Goal: Information Seeking & Learning: Check status

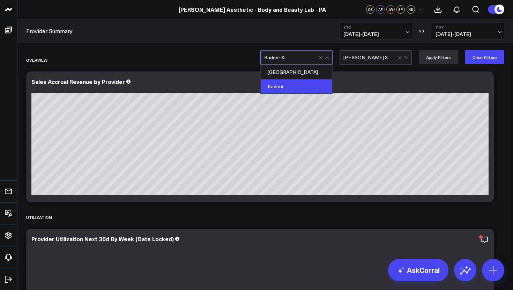
click at [302, 59] on div at bounding box center [301, 58] width 33 height 14
click at [296, 75] on div "[GEOGRAPHIC_DATA]" at bounding box center [296, 72] width 71 height 14
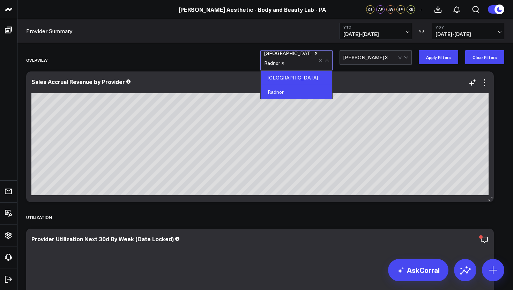
click at [376, 85] on div "Sales Accrual Revenue by Provider" at bounding box center [259, 85] width 457 height 15
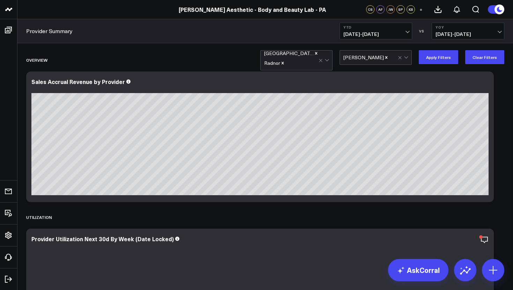
click at [406, 32] on span "[DATE] - [DATE]" at bounding box center [375, 34] width 65 height 6
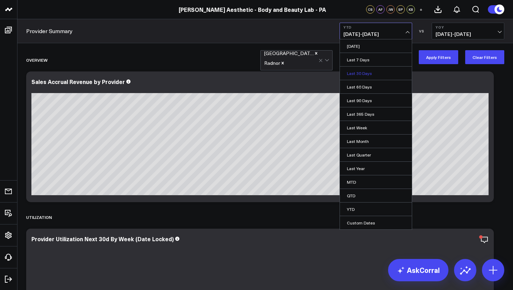
click at [364, 69] on link "Last 30 Days" at bounding box center [376, 73] width 72 height 13
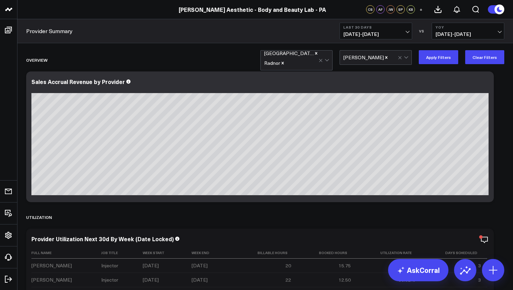
click at [474, 27] on b "YoY" at bounding box center [467, 27] width 65 height 4
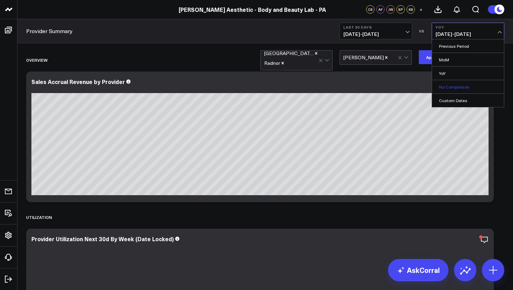
click at [465, 85] on link "No Comparison" at bounding box center [468, 86] width 72 height 13
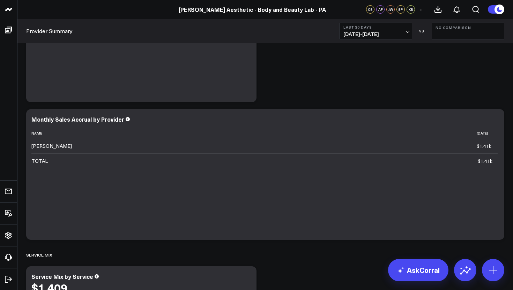
scroll to position [749, 0]
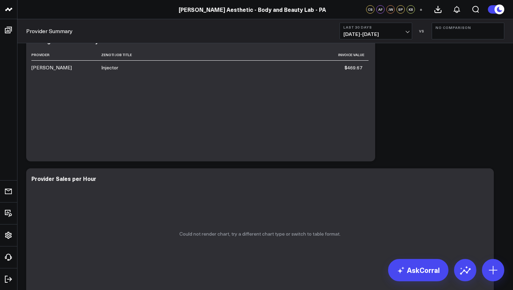
click at [406, 31] on span "[DATE] - [DATE]" at bounding box center [375, 34] width 65 height 6
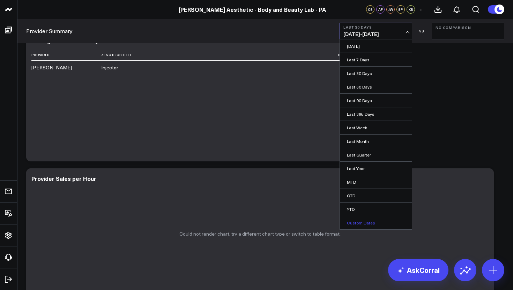
click at [367, 220] on link "Custom Dates" at bounding box center [376, 222] width 72 height 13
select select "8"
select select "2025"
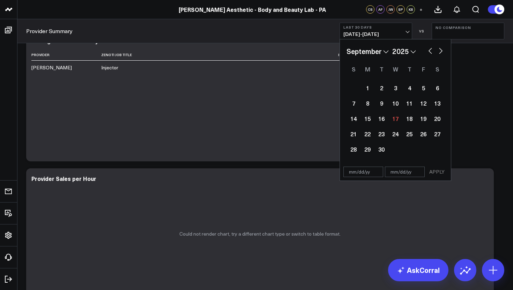
click at [385, 52] on select "January February March April May June July August September October November De…" at bounding box center [367, 51] width 42 height 10
select select "7"
select select "2025"
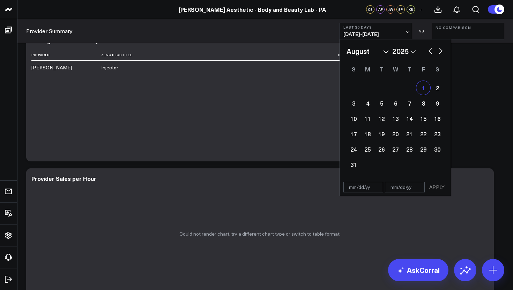
click at [422, 89] on div "1" at bounding box center [423, 88] width 14 height 14
type input "[DATE]"
select select "7"
select select "2025"
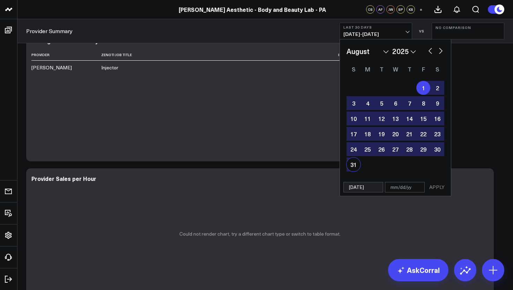
click at [353, 163] on div "31" at bounding box center [353, 165] width 14 height 14
type input "[DATE]"
select select "7"
select select "2025"
click at [438, 187] on button "APPLY" at bounding box center [436, 187] width 21 height 10
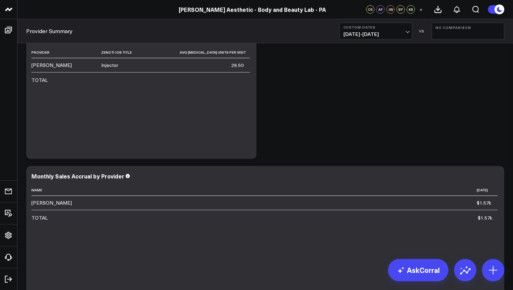
scroll to position [1025, 0]
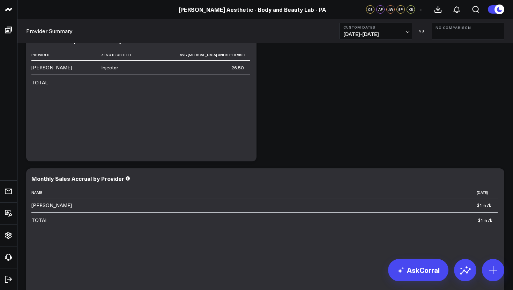
click at [409, 29] on button "Custom Dates [DATE] - [DATE]" at bounding box center [375, 31] width 73 height 17
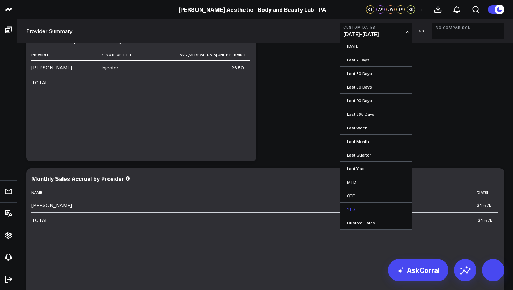
click at [362, 207] on link "YTD" at bounding box center [376, 209] width 72 height 13
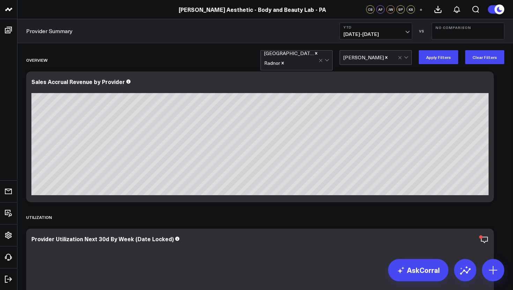
click at [285, 61] on icon "Remove Radnor" at bounding box center [282, 63] width 5 height 5
click at [444, 58] on button "Apply Filters" at bounding box center [437, 57] width 39 height 14
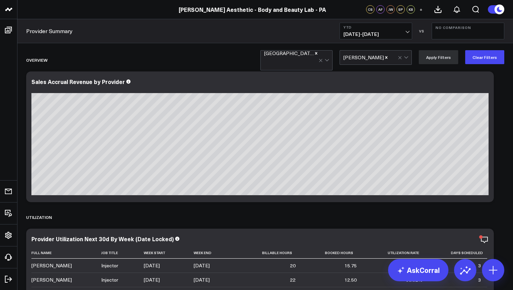
click at [309, 60] on div at bounding box center [291, 63] width 54 height 14
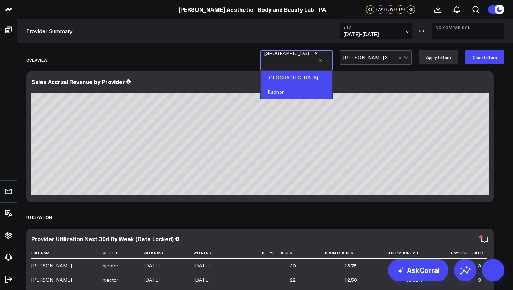
click at [300, 85] on div "Radnor" at bounding box center [296, 92] width 71 height 14
click at [436, 64] on button "Apply Filters" at bounding box center [437, 57] width 39 height 14
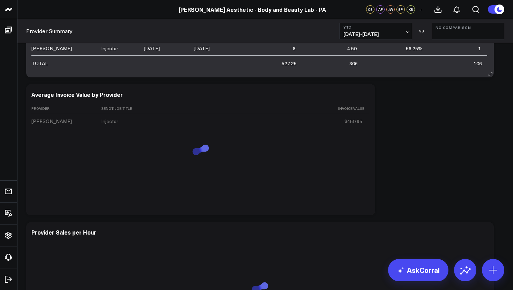
scroll to position [717, 0]
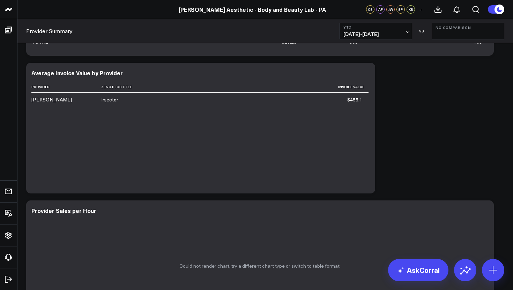
click at [409, 31] on button "YTD [DATE] - [DATE]" at bounding box center [375, 31] width 73 height 17
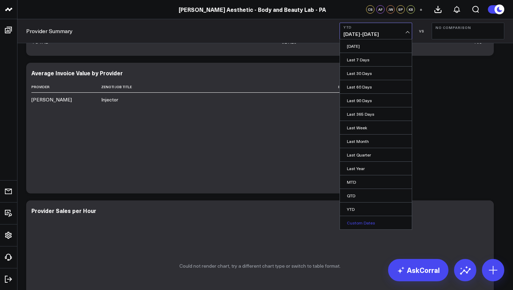
click at [380, 226] on link "Custom Dates" at bounding box center [376, 222] width 72 height 13
select select "8"
select select "2025"
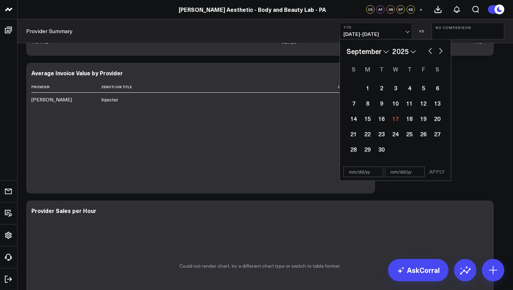
click at [383, 50] on select "January February March April May June July August September October November De…" at bounding box center [367, 51] width 42 height 10
select select "7"
select select "2025"
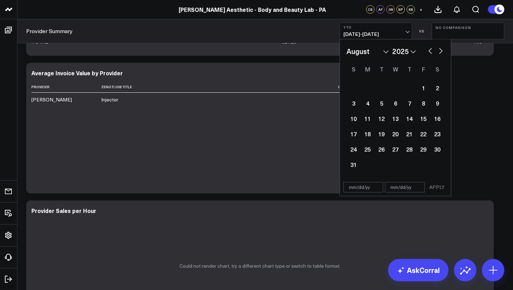
click at [386, 51] on select "January February March April May June July August September October November De…" at bounding box center [367, 51] width 42 height 10
select select "8"
select select "2025"
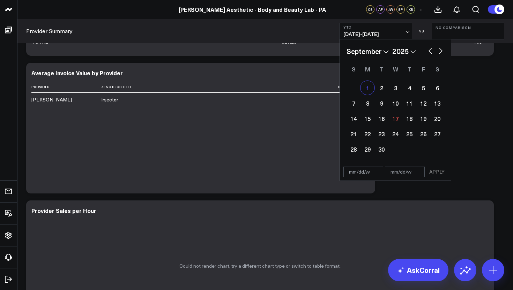
click at [365, 89] on div "1" at bounding box center [367, 88] width 14 height 14
type input "[DATE]"
select select "8"
select select "2025"
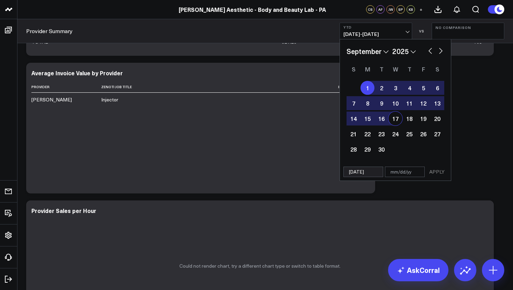
click at [394, 120] on div "17" at bounding box center [395, 119] width 14 height 14
type input "[DATE]"
select select "8"
select select "2025"
click at [436, 173] on button "APPLY" at bounding box center [436, 172] width 21 height 10
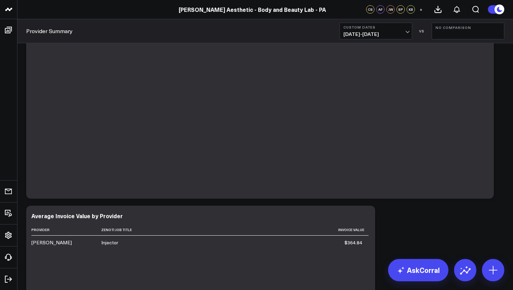
scroll to position [560, 0]
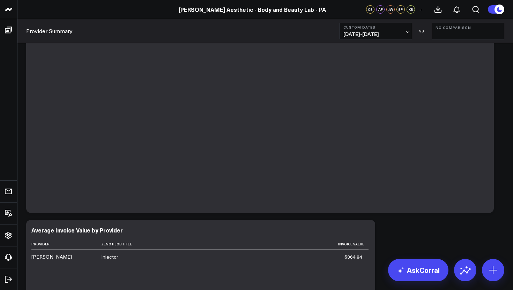
click at [407, 33] on span "[DATE] - [DATE]" at bounding box center [375, 34] width 65 height 6
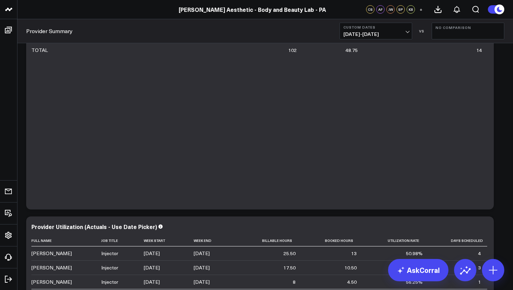
scroll to position [0, 0]
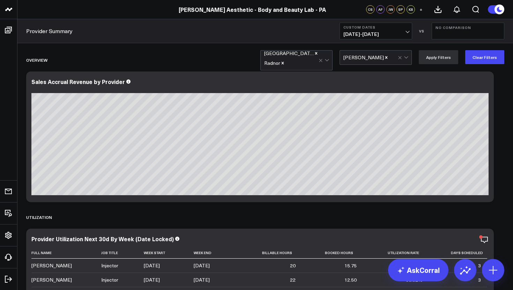
click at [285, 61] on icon "Remove Radnor" at bounding box center [282, 63] width 5 height 5
click at [437, 60] on button "Apply Filters" at bounding box center [437, 57] width 39 height 14
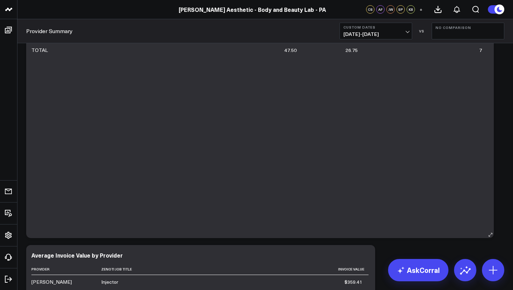
scroll to position [495, 0]
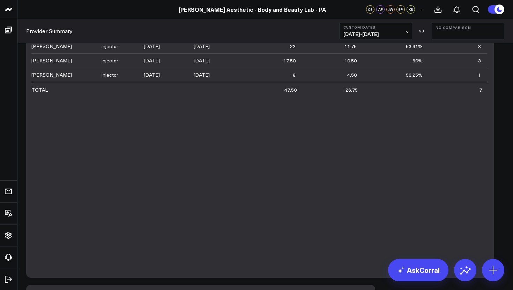
click at [408, 32] on span "[DATE] - [DATE]" at bounding box center [375, 34] width 65 height 6
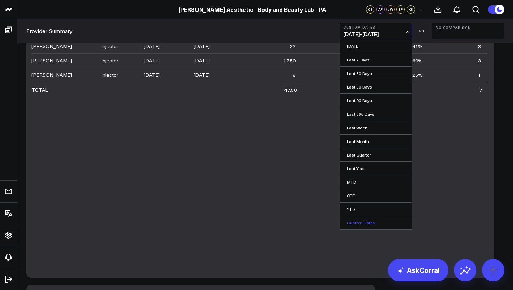
click at [372, 222] on link "Custom Dates" at bounding box center [376, 222] width 72 height 13
select select "8"
select select "2025"
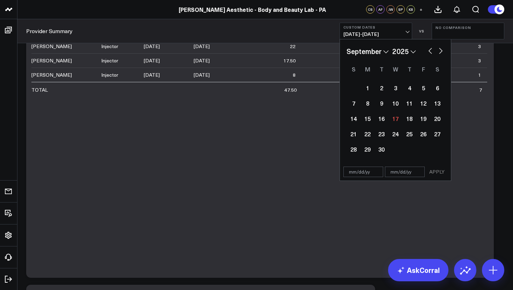
click at [383, 50] on select "January February March April May June July August September October November De…" at bounding box center [367, 51] width 42 height 10
select select "7"
select select "2025"
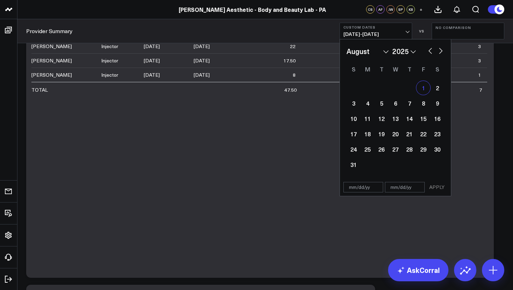
click at [422, 84] on div "1" at bounding box center [423, 88] width 14 height 14
type input "[DATE]"
select select "7"
select select "2025"
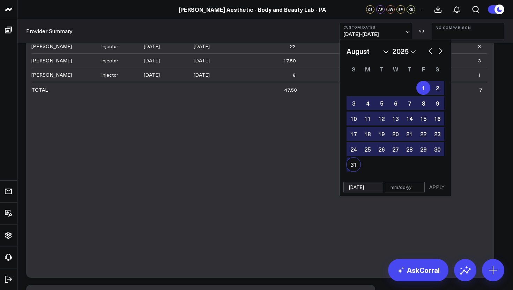
click at [354, 165] on div "31" at bounding box center [353, 165] width 14 height 14
type input "[DATE]"
select select "7"
select select "2025"
click at [440, 190] on button "APPLY" at bounding box center [436, 187] width 21 height 10
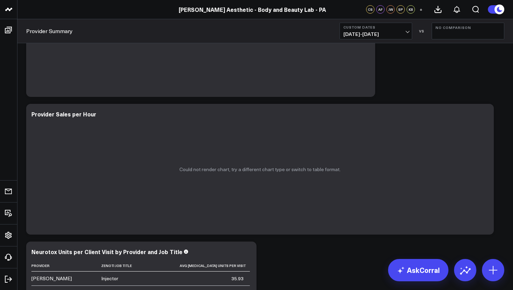
scroll to position [734, 0]
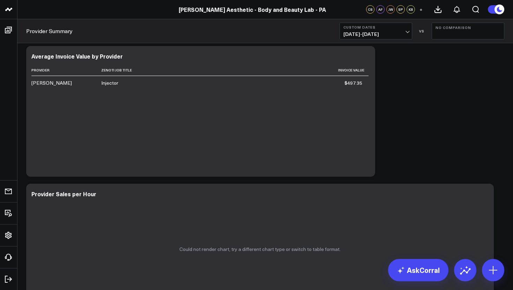
click at [405, 32] on span "[DATE] - [DATE]" at bounding box center [375, 34] width 65 height 6
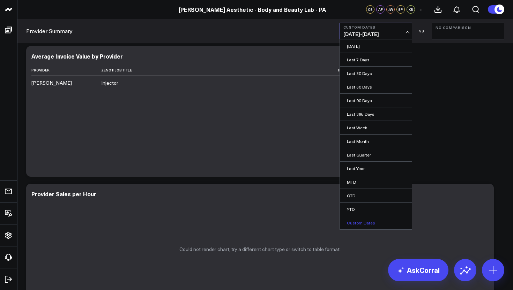
click at [368, 227] on link "Custom Dates" at bounding box center [376, 222] width 72 height 13
select select "8"
select select "2025"
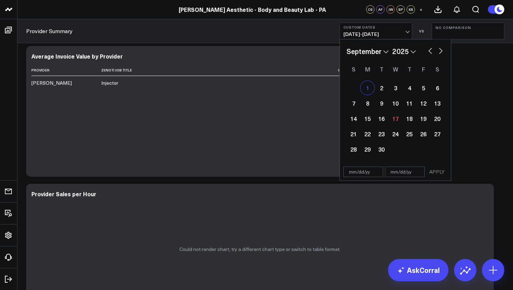
click at [367, 86] on div "1" at bounding box center [367, 88] width 14 height 14
type input "[DATE]"
select select "8"
select select "2025"
click at [384, 52] on select "January February March April May June July August September October November De…" at bounding box center [367, 51] width 42 height 10
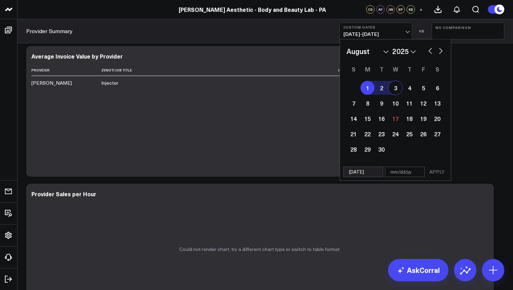
select select "7"
select select "2025"
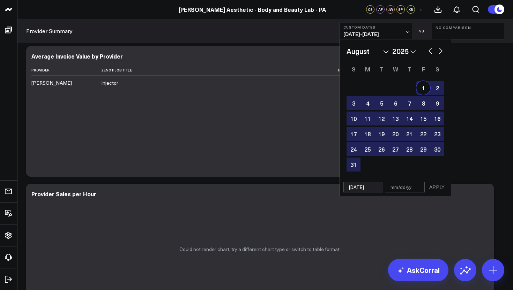
click at [424, 89] on div "1" at bounding box center [423, 88] width 14 height 14
type input "[DATE]"
select select "7"
select select "2025"
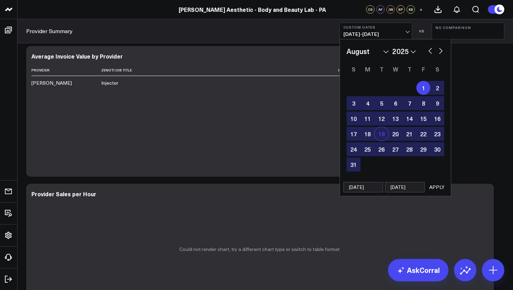
click at [380, 136] on div "19" at bounding box center [381, 134] width 14 height 14
type input "[DATE]"
select select "7"
select select "2025"
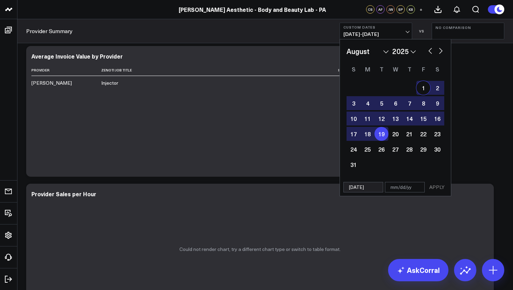
click at [420, 89] on div "1" at bounding box center [423, 88] width 14 height 14
type input "[DATE]"
select select "7"
select select "2025"
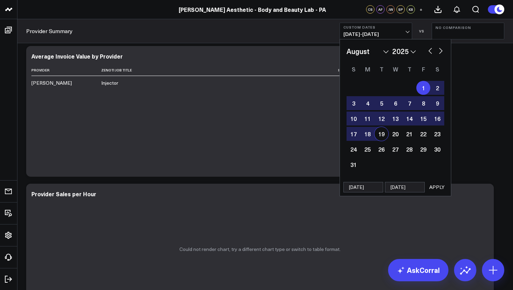
click at [433, 188] on button "APPLY" at bounding box center [436, 187] width 21 height 10
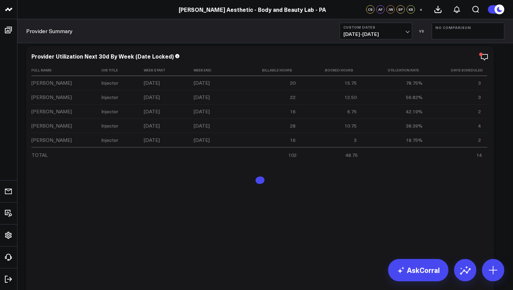
scroll to position [179, 0]
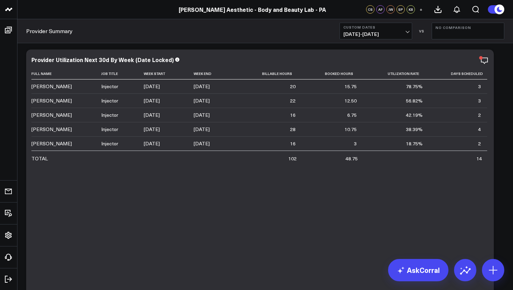
click at [406, 31] on span "[DATE] - [DATE]" at bounding box center [375, 34] width 65 height 6
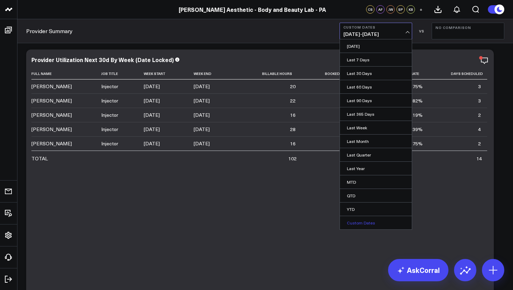
click at [398, 227] on link "Custom Dates" at bounding box center [376, 222] width 72 height 13
select select "8"
select select "2025"
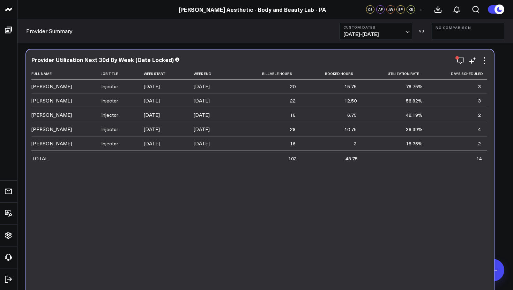
click at [326, 246] on div "Full Name Job Title Week Start Week End Billable Hours Booked Hours Utilization…" at bounding box center [259, 189] width 457 height 243
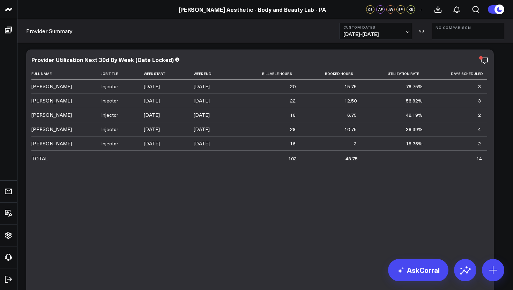
click at [407, 36] on span "[DATE] - [DATE]" at bounding box center [375, 34] width 65 height 6
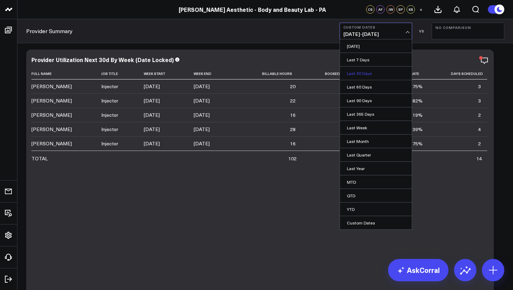
click at [368, 75] on link "Last 30 Days" at bounding box center [376, 73] width 72 height 13
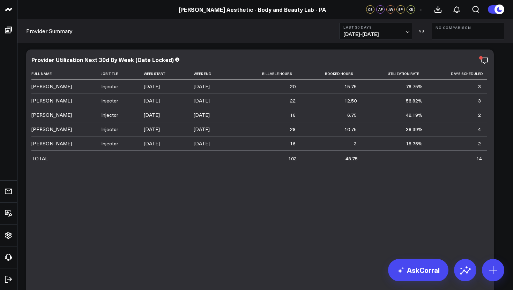
click at [408, 34] on button "Last 30 Days [DATE] - [DATE]" at bounding box center [375, 31] width 73 height 17
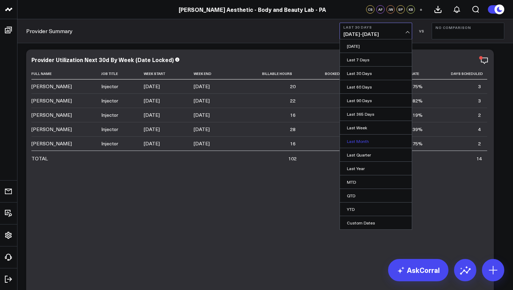
click at [371, 141] on link "Last Month" at bounding box center [376, 141] width 72 height 13
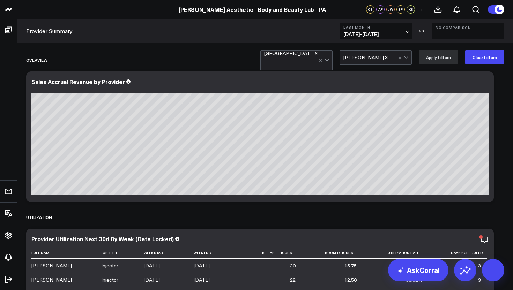
click at [408, 33] on span "[DATE] - [DATE]" at bounding box center [375, 34] width 65 height 6
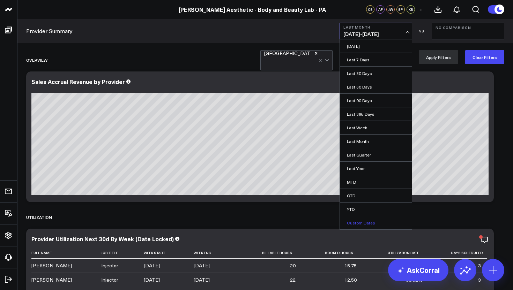
click at [362, 229] on link "Custom Dates" at bounding box center [376, 222] width 72 height 13
select select "8"
select select "2025"
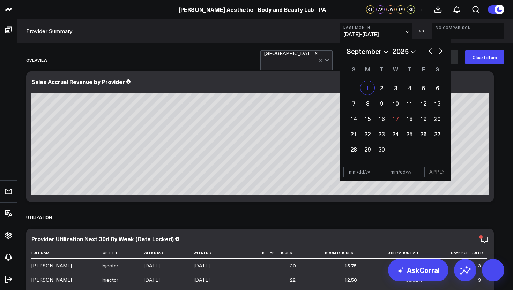
click at [365, 85] on div "1" at bounding box center [367, 88] width 14 height 14
type input "[DATE]"
select select "8"
select select "2025"
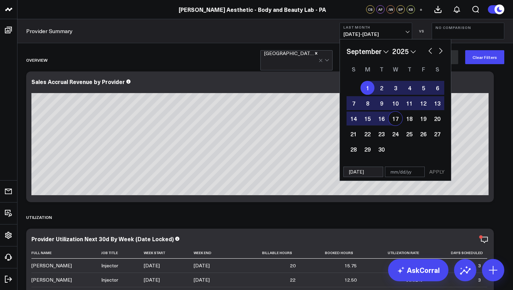
click at [395, 118] on div "17" at bounding box center [395, 119] width 14 height 14
type input "[DATE]"
select select "8"
select select "2025"
click at [439, 173] on button "APPLY" at bounding box center [436, 172] width 21 height 10
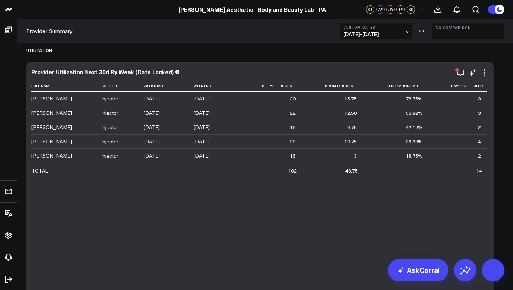
scroll to position [77, 0]
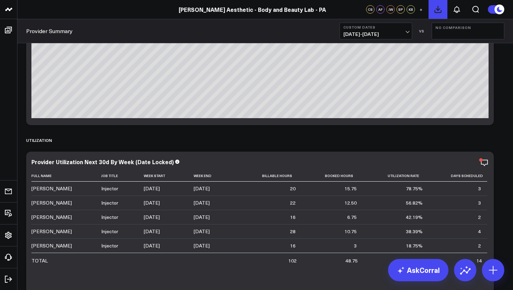
click at [437, 10] on icon at bounding box center [438, 9] width 6 height 6
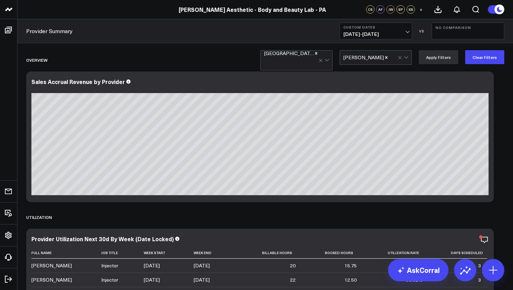
click at [309, 58] on div at bounding box center [291, 63] width 54 height 14
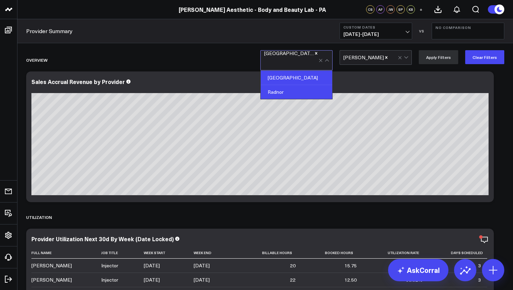
click at [295, 85] on div "Radnor" at bounding box center [296, 92] width 71 height 14
click at [428, 61] on button "Apply Filters" at bounding box center [437, 57] width 39 height 14
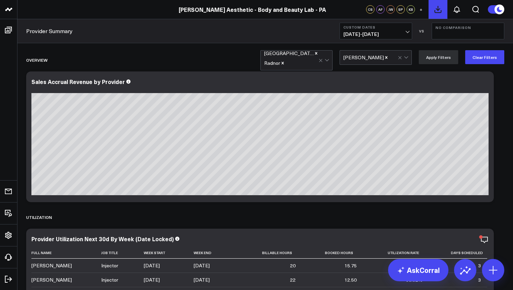
click at [436, 9] on icon at bounding box center [438, 9] width 6 height 6
click at [459, 11] on icon at bounding box center [457, 9] width 6 height 6
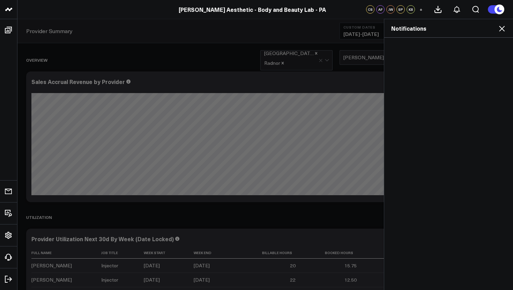
click at [502, 27] on icon at bounding box center [501, 28] width 8 height 8
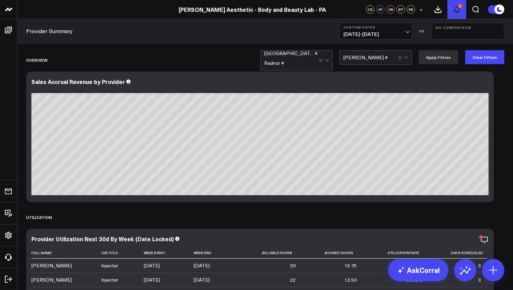
click at [457, 10] on icon at bounding box center [456, 9] width 8 height 8
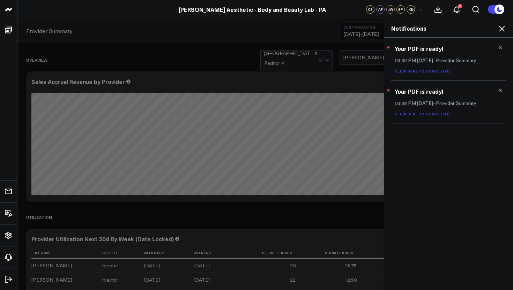
click at [426, 72] on link "Click here to download." at bounding box center [422, 71] width 57 height 5
click at [499, 91] on icon at bounding box center [499, 90] width 3 height 3
click at [500, 47] on icon at bounding box center [499, 47] width 3 height 3
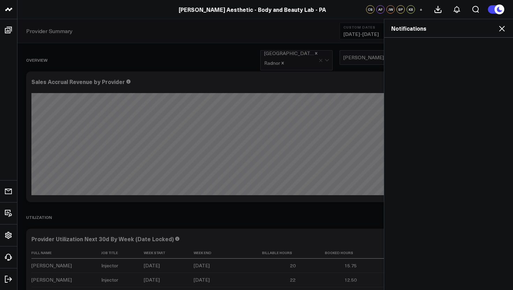
click at [501, 29] on icon at bounding box center [502, 29] width 6 height 6
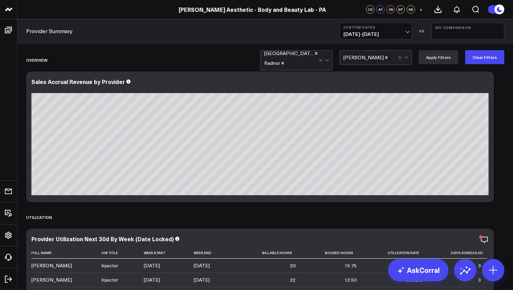
click at [284, 62] on icon "Remove Radnor" at bounding box center [282, 63] width 2 height 2
click at [384, 58] on icon "Remove Alison Palmer" at bounding box center [386, 57] width 5 height 5
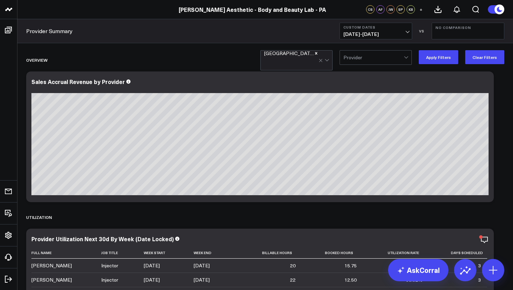
click at [409, 61] on div at bounding box center [406, 58] width 6 height 14
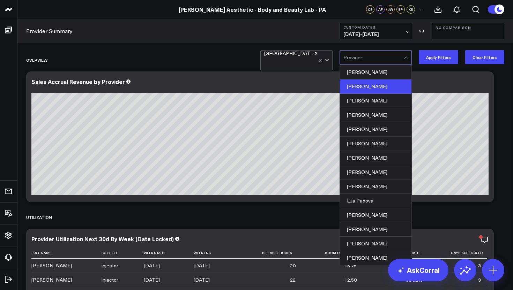
click at [378, 88] on div "[PERSON_NAME]" at bounding box center [375, 87] width 71 height 14
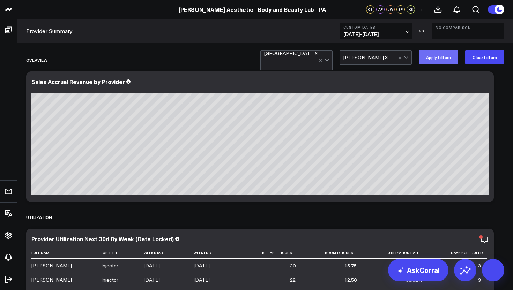
click at [441, 56] on button "Apply Filters" at bounding box center [437, 57] width 39 height 14
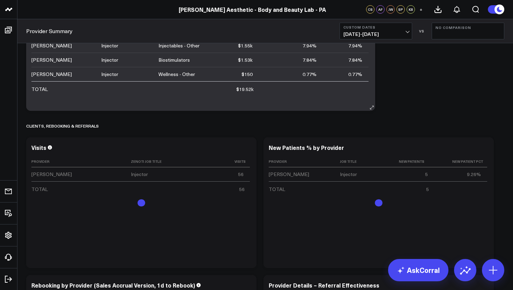
scroll to position [1669, 0]
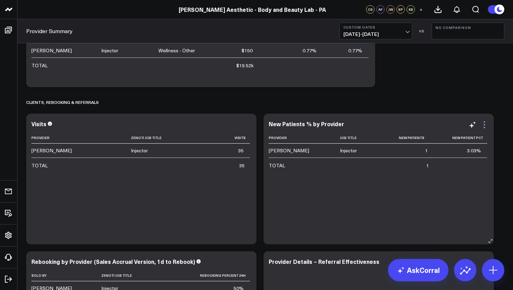
click at [485, 126] on icon at bounding box center [484, 125] width 8 height 8
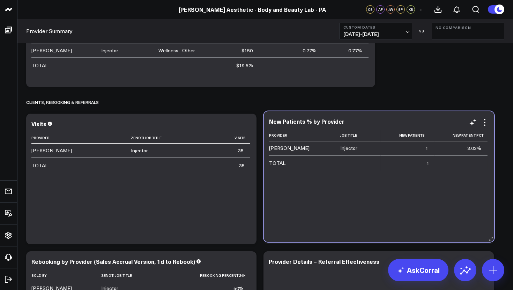
click at [354, 183] on div "Provider Job Title New Patients New Patient Pct [PERSON_NAME] Injector 1 3.03% …" at bounding box center [379, 182] width 220 height 105
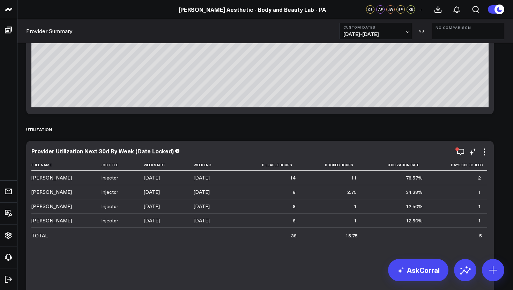
scroll to position [0, 0]
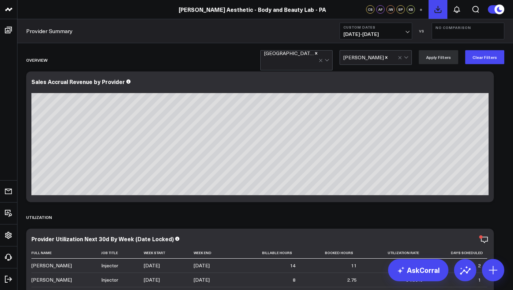
click at [436, 11] on icon at bounding box center [437, 9] width 8 height 8
click at [208, 62] on div "Overview" at bounding box center [225, 60] width 398 height 16
click at [436, 12] on icon at bounding box center [438, 9] width 6 height 6
click at [456, 11] on icon at bounding box center [457, 9] width 6 height 6
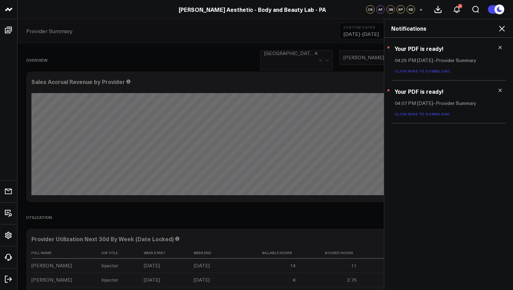
click at [436, 73] on link "Click here to download." at bounding box center [422, 71] width 57 height 5
click at [498, 47] on icon at bounding box center [499, 47] width 5 height 5
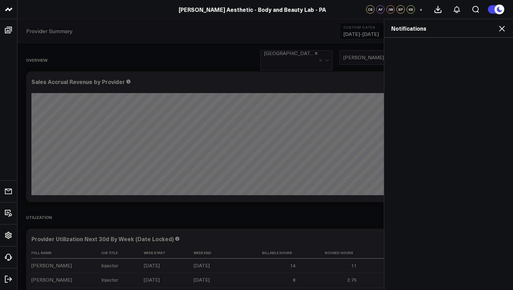
click at [502, 27] on icon at bounding box center [501, 28] width 8 height 8
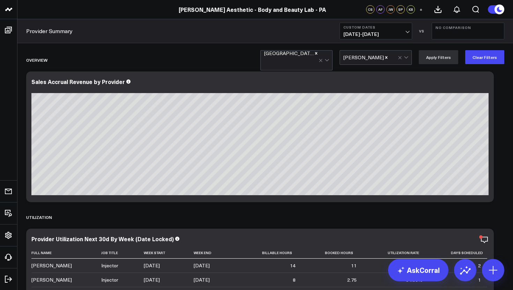
click at [385, 56] on icon "Remove Anya Bado" at bounding box center [386, 57] width 2 height 2
click at [370, 56] on div at bounding box center [373, 58] width 60 height 14
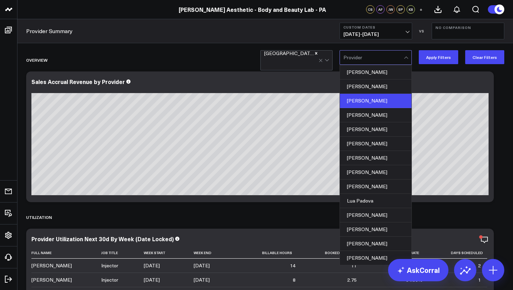
click at [366, 104] on div "[PERSON_NAME]" at bounding box center [375, 101] width 71 height 14
click at [315, 54] on icon "Remove Philadelphia" at bounding box center [316, 53] width 2 height 2
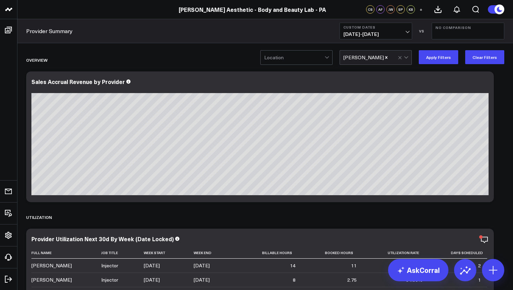
click at [295, 58] on div at bounding box center [294, 58] width 60 height 14
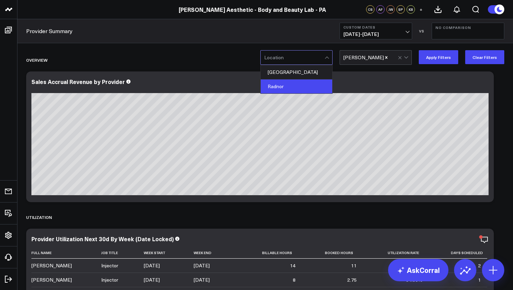
click at [294, 83] on div "Radnor" at bounding box center [296, 87] width 71 height 14
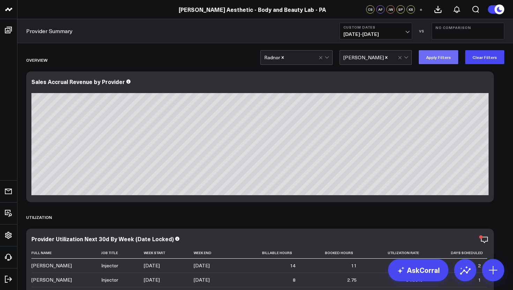
click at [432, 61] on button "Apply Filters" at bounding box center [437, 57] width 39 height 14
click at [385, 57] on icon "Remove Grace Moen" at bounding box center [386, 57] width 2 height 2
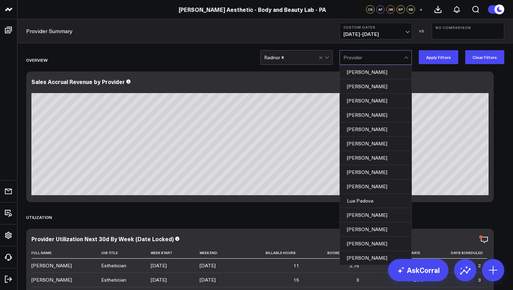
click at [375, 58] on div at bounding box center [373, 58] width 60 height 14
click at [370, 237] on div "[PERSON_NAME]" at bounding box center [375, 244] width 71 height 14
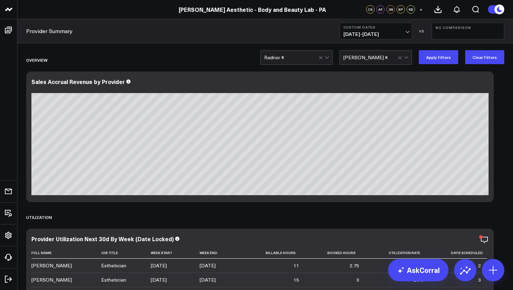
click at [385, 57] on icon "Remove Sandi Woods" at bounding box center [386, 57] width 2 height 2
click at [284, 56] on icon "Remove Radnor" at bounding box center [282, 57] width 2 height 2
click at [379, 58] on div at bounding box center [373, 58] width 60 height 14
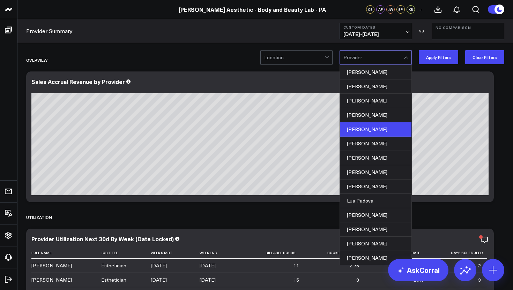
click at [373, 129] on div "[PERSON_NAME]" at bounding box center [375, 129] width 71 height 14
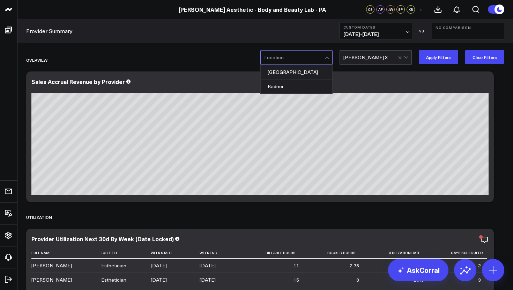
click at [287, 60] on div at bounding box center [294, 58] width 60 height 14
click at [291, 76] on div "[GEOGRAPHIC_DATA]" at bounding box center [296, 72] width 71 height 14
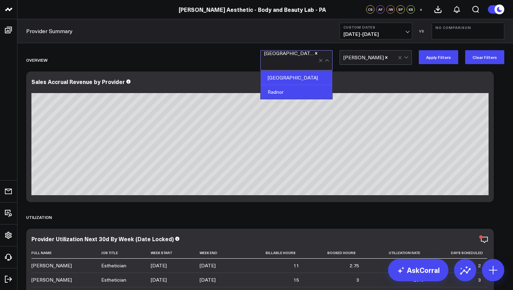
click at [288, 85] on div "Radnor" at bounding box center [296, 92] width 71 height 14
click at [435, 62] on button "Apply Filters" at bounding box center [437, 57] width 39 height 14
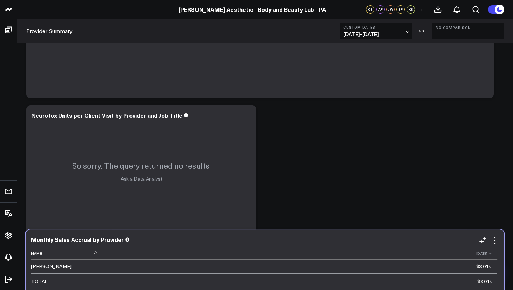
scroll to position [952, 0]
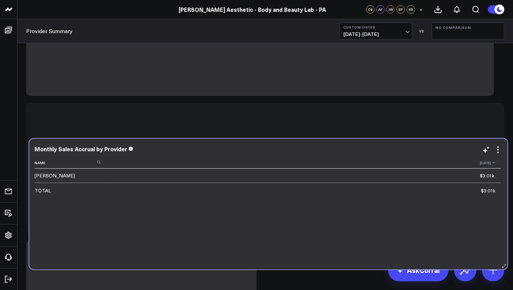
drag, startPoint x: 211, startPoint y: 275, endPoint x: 214, endPoint y: 168, distance: 106.8
click at [214, 169] on table "Name [DATE] [PERSON_NAME] $3.01k TOTAL $3.01k" at bounding box center [268, 177] width 466 height 40
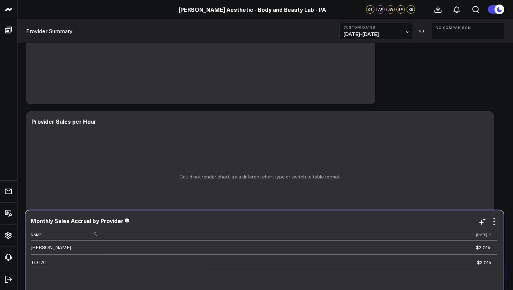
scroll to position [808, 0]
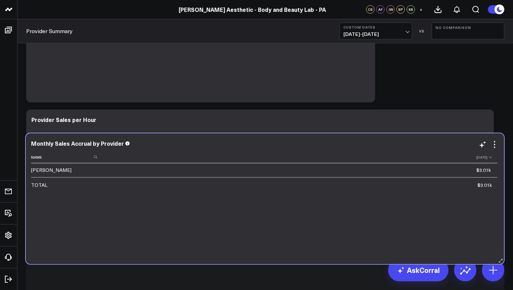
drag, startPoint x: 283, startPoint y: 278, endPoint x: 284, endPoint y: 159, distance: 118.9
click at [284, 159] on th "[DATE]" at bounding box center [299, 158] width 396 height 12
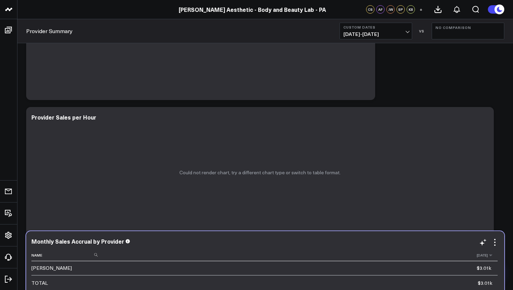
scroll to position [811, 0]
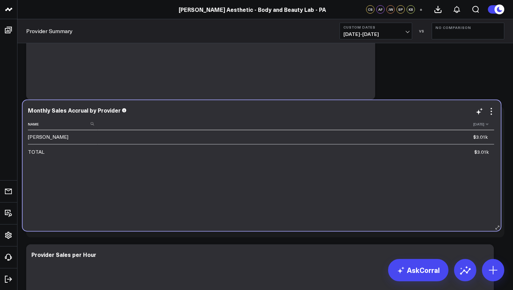
drag, startPoint x: 217, startPoint y: 271, endPoint x: 213, endPoint y: 129, distance: 141.6
click at [213, 129] on th "[DATE]" at bounding box center [296, 125] width 396 height 12
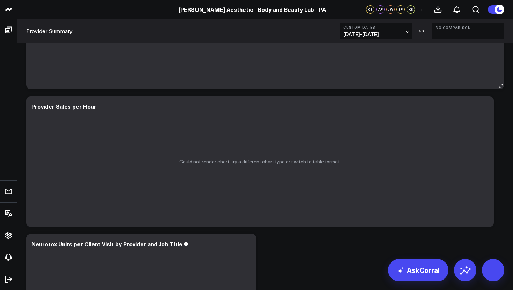
scroll to position [960, 0]
click at [483, 107] on icon at bounding box center [484, 106] width 8 height 8
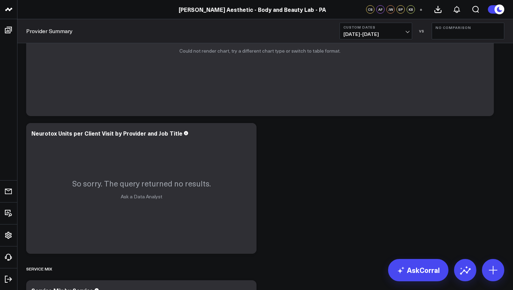
scroll to position [1086, 0]
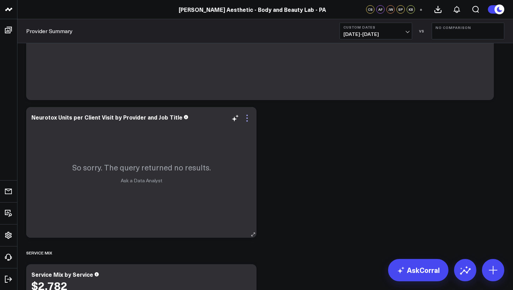
click at [248, 121] on icon at bounding box center [247, 118] width 8 height 8
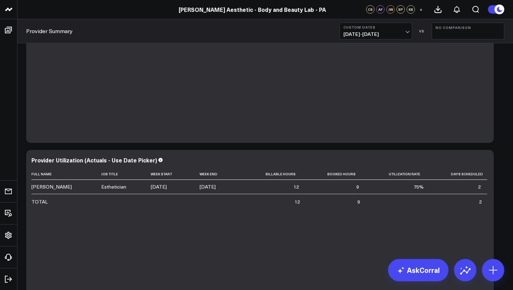
scroll to position [0, 0]
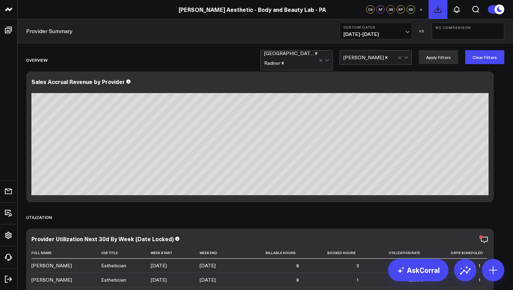
click at [437, 10] on icon at bounding box center [438, 9] width 6 height 6
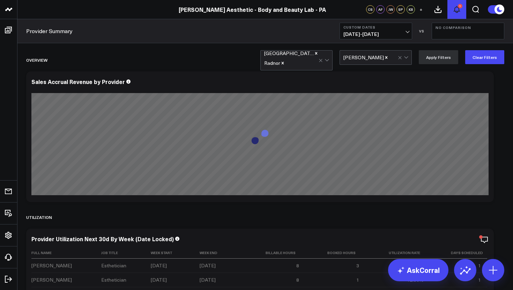
click at [456, 11] on icon at bounding box center [457, 9] width 6 height 6
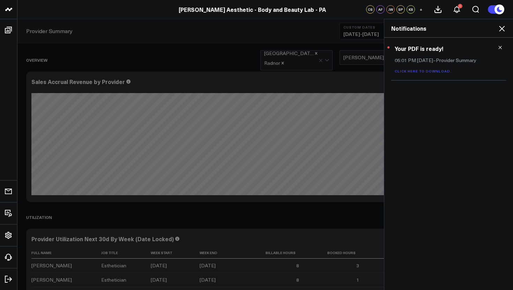
click at [427, 71] on link "Click here to download." at bounding box center [422, 71] width 57 height 5
click at [499, 47] on icon at bounding box center [499, 47] width 3 height 3
click at [500, 29] on icon at bounding box center [501, 28] width 8 height 8
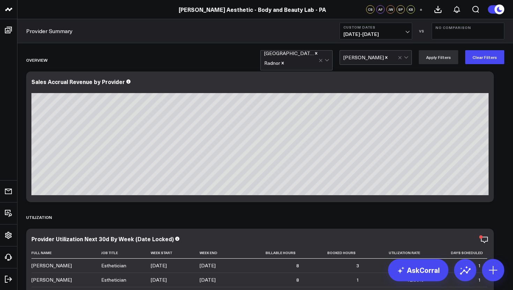
click at [384, 56] on icon "Remove Jen Troped" at bounding box center [386, 57] width 5 height 5
click at [371, 56] on div at bounding box center [373, 58] width 60 height 14
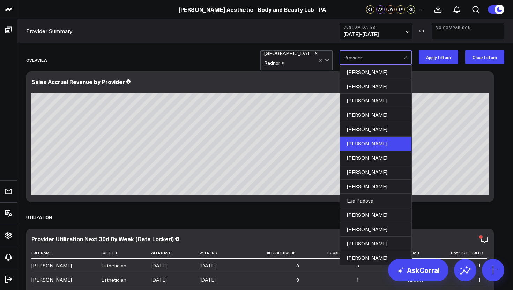
click at [377, 143] on div "[PERSON_NAME]" at bounding box center [375, 144] width 71 height 14
click at [438, 56] on button "Apply Filters" at bounding box center [437, 57] width 39 height 14
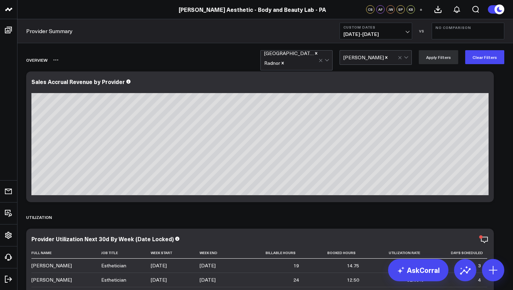
click at [167, 58] on div "Overview" at bounding box center [225, 60] width 398 height 16
click at [436, 14] on button at bounding box center [437, 9] width 19 height 19
click at [456, 9] on icon at bounding box center [456, 9] width 8 height 8
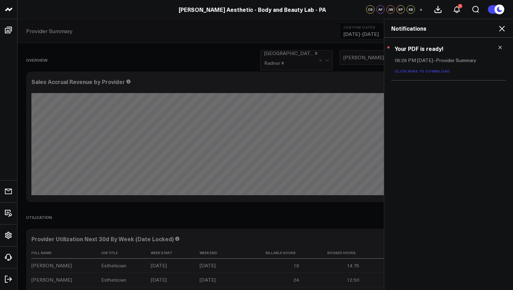
click at [436, 70] on link "Click here to download." at bounding box center [422, 71] width 57 height 5
click at [500, 47] on icon at bounding box center [499, 47] width 5 height 5
click at [501, 28] on icon at bounding box center [501, 28] width 8 height 8
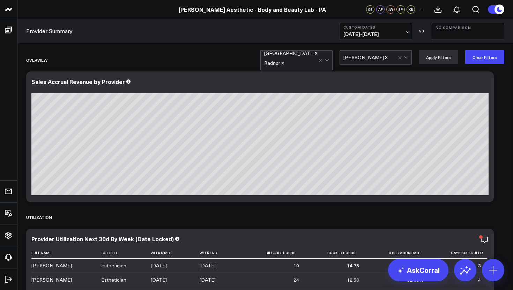
click at [389, 59] on div at bounding box center [393, 58] width 9 height 14
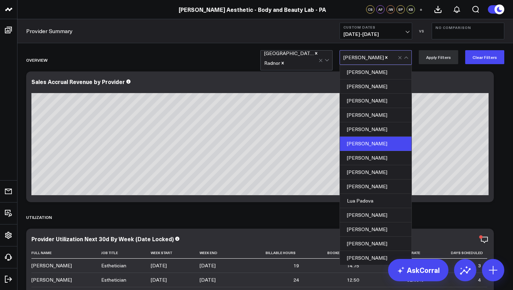
scroll to position [26, 0]
click at [372, 165] on div "[PERSON_NAME]" at bounding box center [375, 172] width 71 height 14
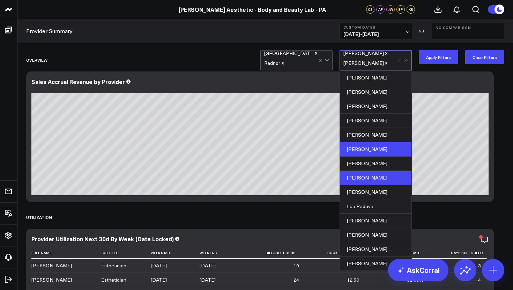
click at [384, 52] on icon "Remove Judy Kim" at bounding box center [386, 53] width 5 height 5
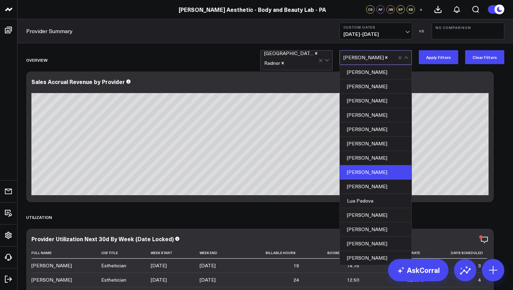
click at [375, 165] on div "[PERSON_NAME]" at bounding box center [375, 172] width 71 height 14
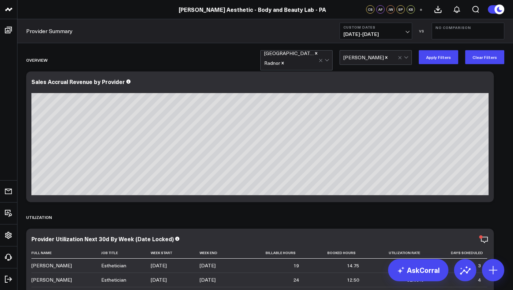
click at [314, 56] on icon "Remove Philadelphia" at bounding box center [316, 53] width 5 height 5
click at [440, 56] on button "Apply Filters" at bounding box center [437, 57] width 39 height 14
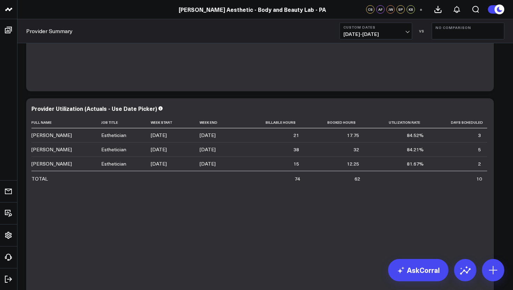
scroll to position [390, 0]
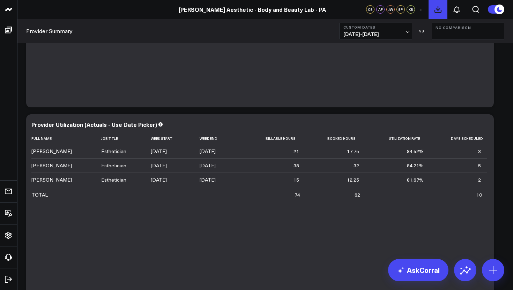
click at [439, 10] on icon at bounding box center [437, 9] width 8 height 8
click at [455, 11] on icon at bounding box center [457, 9] width 6 height 6
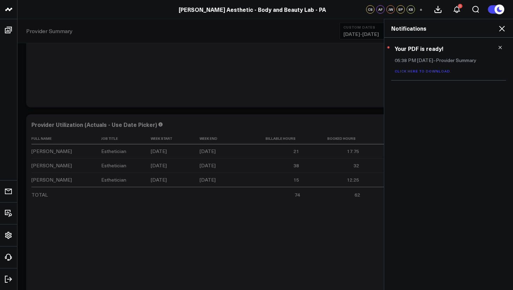
click at [431, 71] on link "Click here to download." at bounding box center [422, 71] width 57 height 5
click at [500, 48] on icon at bounding box center [499, 47] width 3 height 3
click at [503, 27] on icon at bounding box center [502, 29] width 6 height 6
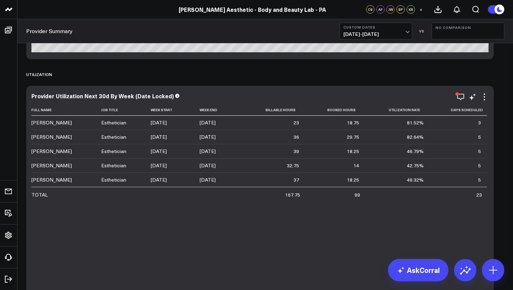
scroll to position [0, 0]
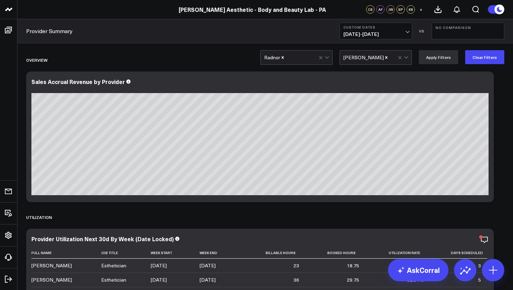
click at [384, 58] on icon "Remove Leigh-Ann Dolan" at bounding box center [386, 57] width 5 height 5
click at [384, 58] on div at bounding box center [373, 58] width 60 height 14
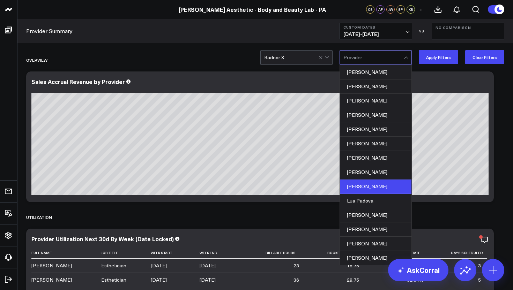
scroll to position [71, 0]
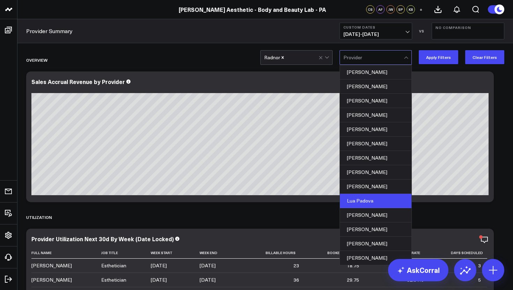
click at [367, 194] on div "Lua Padova" at bounding box center [375, 201] width 71 height 14
click at [284, 56] on icon "Remove Radnor" at bounding box center [282, 57] width 5 height 5
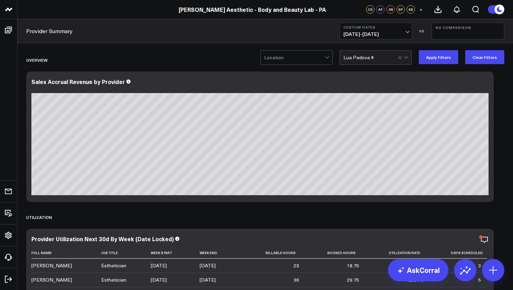
click at [284, 56] on div at bounding box center [294, 58] width 60 height 14
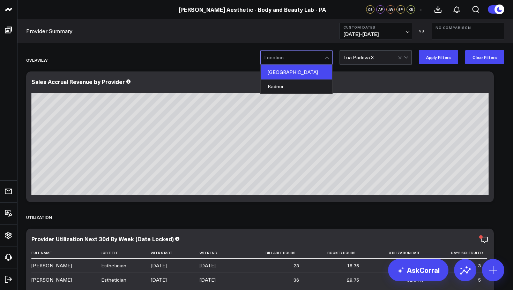
click at [284, 73] on div "[GEOGRAPHIC_DATA]" at bounding box center [296, 72] width 71 height 14
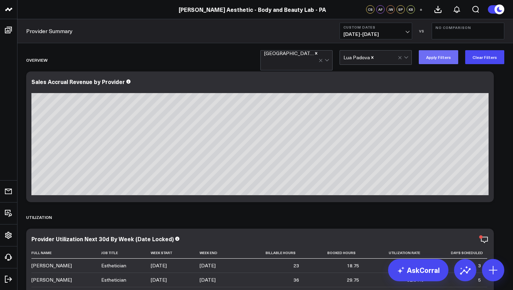
click at [435, 58] on button "Apply Filters" at bounding box center [437, 57] width 39 height 14
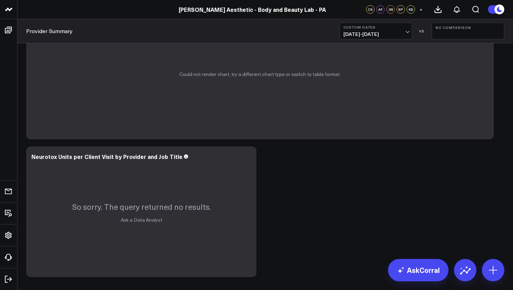
scroll to position [1035, 0]
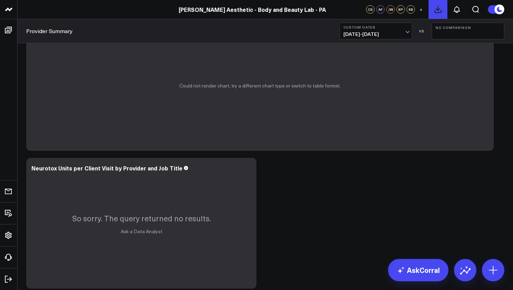
click at [439, 9] on icon at bounding box center [437, 9] width 8 height 8
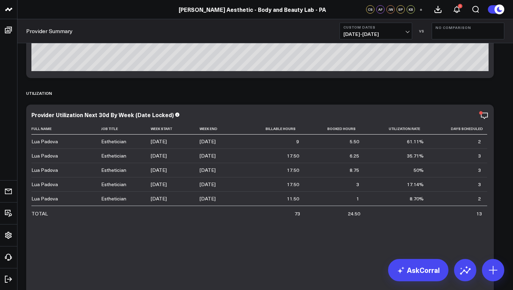
scroll to position [0, 0]
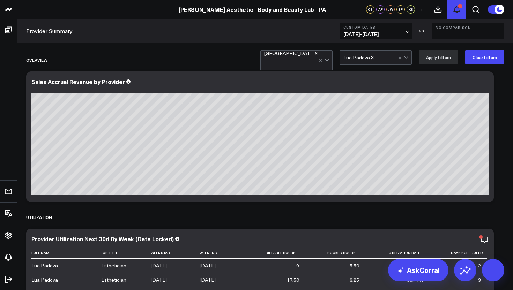
click at [459, 7] on div "1" at bounding box center [460, 6] width 5 height 5
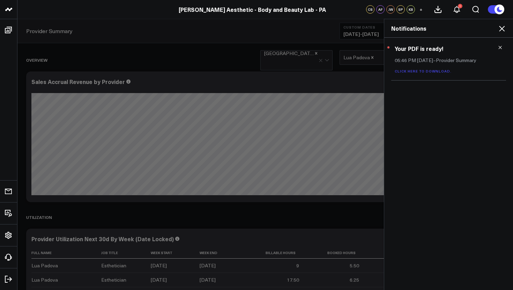
click at [431, 72] on link "Click here to download." at bounding box center [422, 71] width 57 height 5
click at [435, 72] on link "Click here to download." at bounding box center [422, 71] width 57 height 5
click at [501, 30] on icon at bounding box center [501, 28] width 8 height 8
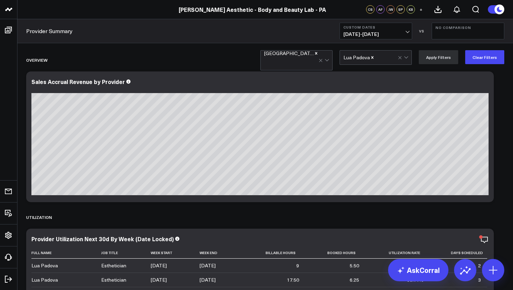
click at [374, 58] on icon "Remove Lua Padova" at bounding box center [372, 57] width 5 height 5
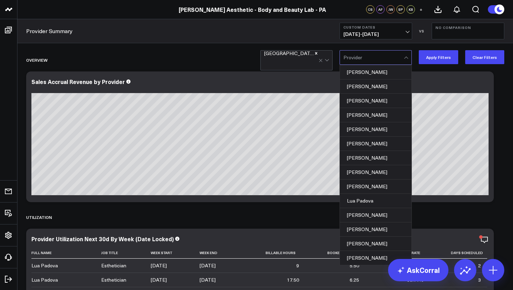
click at [374, 58] on div at bounding box center [373, 58] width 60 height 14
click at [368, 208] on div "[PERSON_NAME]" at bounding box center [375, 215] width 71 height 14
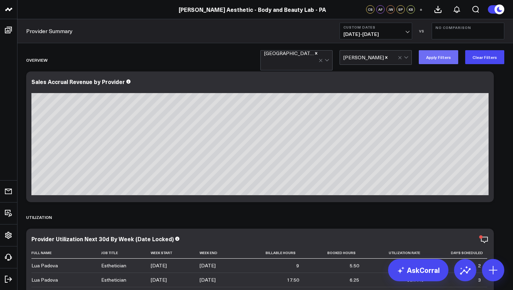
click at [443, 61] on button "Apply Filters" at bounding box center [437, 57] width 39 height 14
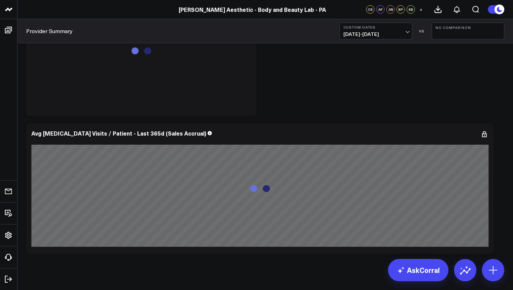
scroll to position [2082, 0]
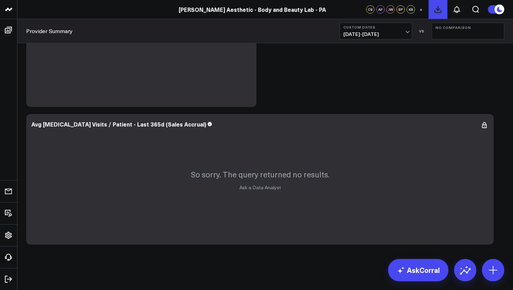
click at [436, 12] on icon at bounding box center [437, 9] width 8 height 8
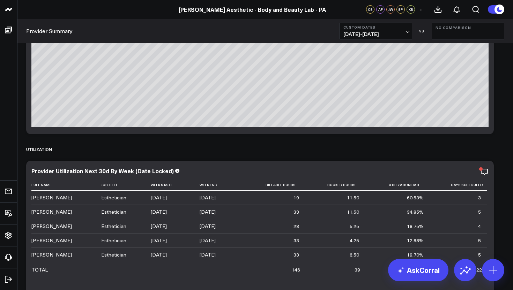
scroll to position [0, 0]
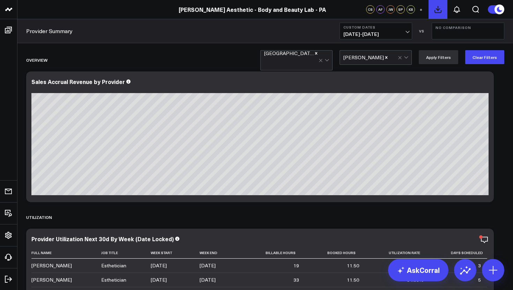
click at [439, 11] on icon at bounding box center [437, 9] width 8 height 8
click at [438, 12] on icon at bounding box center [437, 9] width 8 height 8
click at [456, 8] on icon at bounding box center [456, 9] width 8 height 8
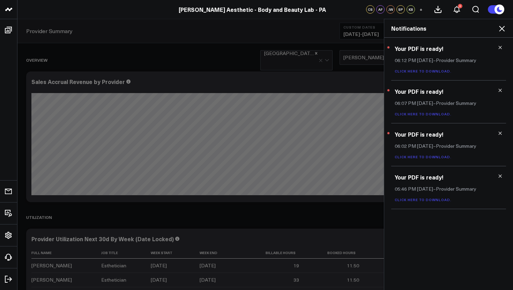
click at [424, 71] on link "Click here to download." at bounding box center [422, 71] width 57 height 5
click at [503, 27] on icon at bounding box center [502, 29] width 6 height 6
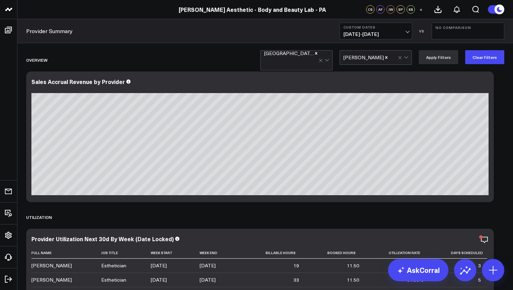
click at [385, 58] on icon "Remove Michelle Glynn" at bounding box center [386, 57] width 2 height 2
click at [366, 62] on div at bounding box center [373, 58] width 60 height 14
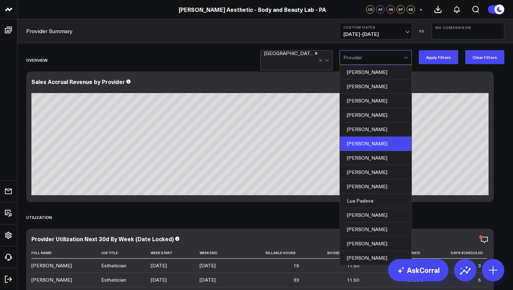
scroll to position [86, 0]
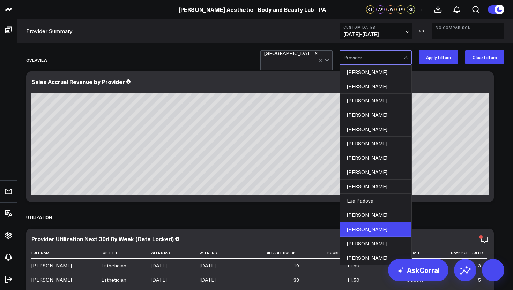
click at [367, 222] on div "[PERSON_NAME]" at bounding box center [375, 229] width 71 height 14
click at [315, 54] on icon "Remove Philadelphia" at bounding box center [316, 53] width 2 height 2
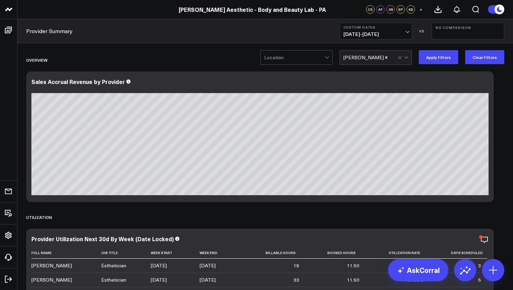
click at [296, 57] on div at bounding box center [294, 58] width 60 height 14
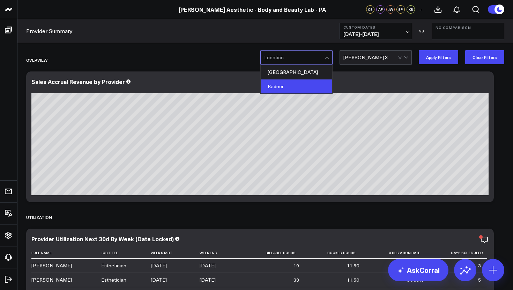
click at [288, 84] on div "Radnor" at bounding box center [296, 87] width 71 height 14
click at [362, 91] on div at bounding box center [259, 89] width 457 height 7
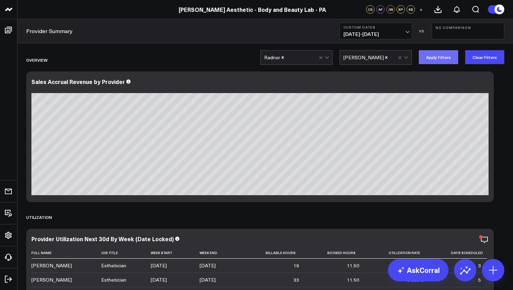
click at [443, 63] on button "Apply Filters" at bounding box center [437, 57] width 39 height 14
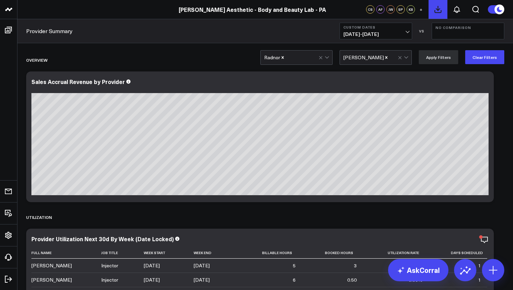
click at [439, 9] on icon at bounding box center [438, 9] width 6 height 6
click at [438, 10] on icon at bounding box center [438, 9] width 6 height 6
click at [458, 9] on icon at bounding box center [456, 9] width 8 height 8
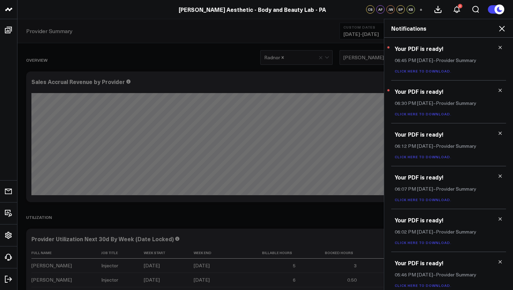
click at [437, 71] on link "Click here to download." at bounding box center [422, 71] width 57 height 5
click at [500, 30] on icon at bounding box center [502, 29] width 6 height 6
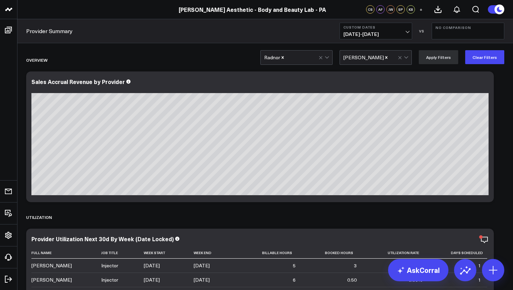
click at [389, 61] on div at bounding box center [393, 58] width 9 height 14
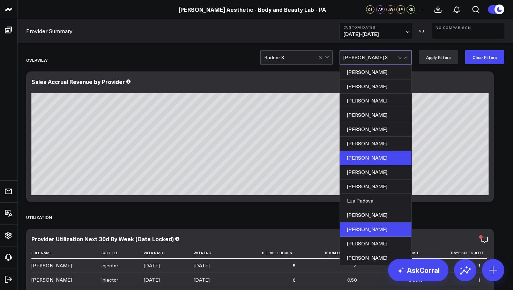
scroll to position [95, 0]
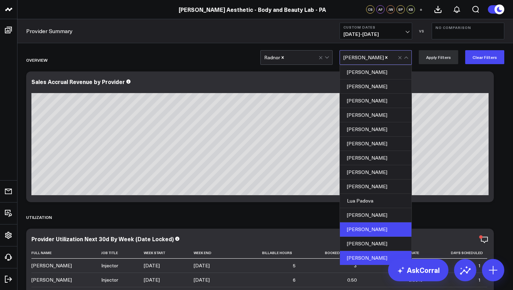
click at [379, 251] on div "[PERSON_NAME]" at bounding box center [375, 258] width 71 height 14
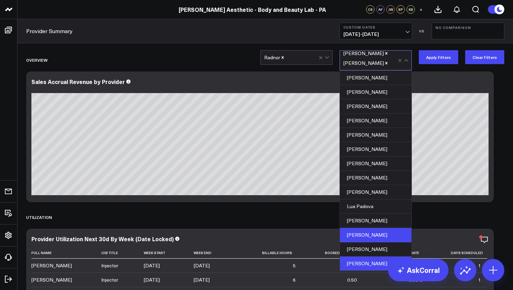
click at [385, 54] on icon "Remove Naomi Hur" at bounding box center [386, 53] width 2 height 2
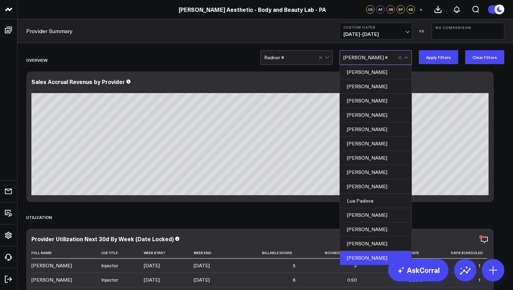
click at [296, 58] on div at bounding box center [301, 58] width 33 height 14
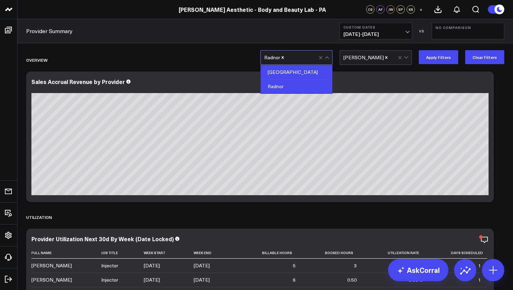
click at [289, 76] on div "[GEOGRAPHIC_DATA]" at bounding box center [296, 72] width 71 height 14
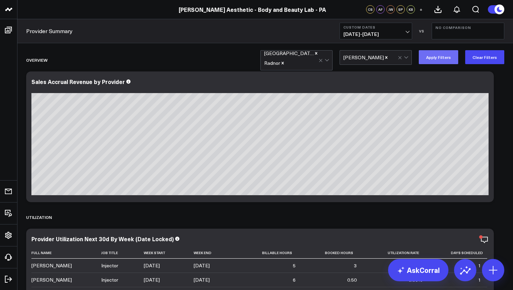
click at [440, 55] on button "Apply Filters" at bounding box center [437, 57] width 39 height 14
click at [439, 14] on button at bounding box center [437, 9] width 19 height 19
click at [457, 6] on icon at bounding box center [457, 9] width 6 height 6
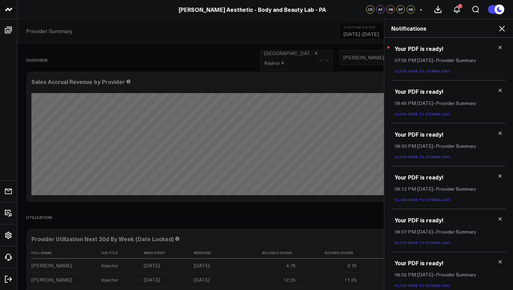
click at [430, 71] on link "Click here to download." at bounding box center [422, 71] width 57 height 5
